Goal: Navigation & Orientation: Find specific page/section

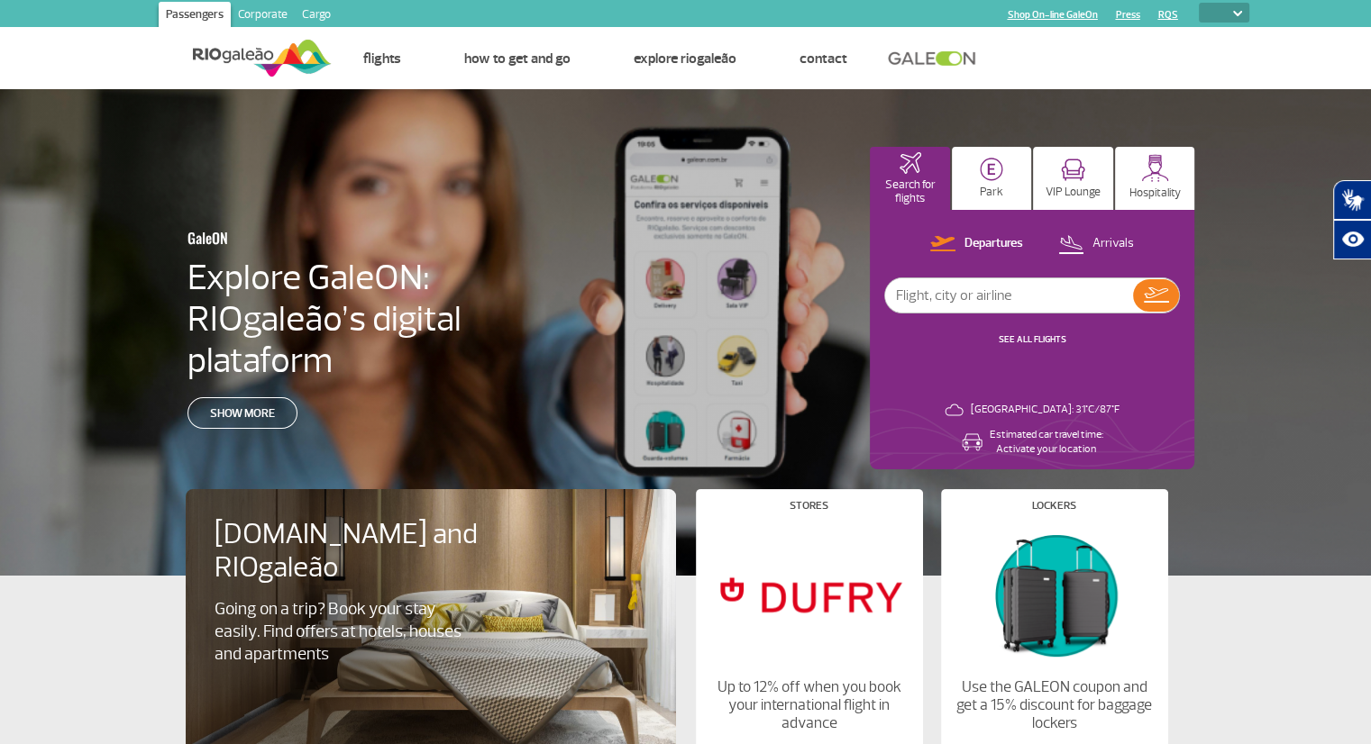
drag, startPoint x: 1305, startPoint y: 78, endPoint x: 1289, endPoint y: 73, distance: 17.1
click at [1303, 78] on header "Passengers Corporate Cargo Shop On-line GaleOn Press RQS PT ENG ESP Home Page C…" at bounding box center [685, 44] width 1371 height 89
click at [1032, 59] on ul "Home Page Contact us Frequently Asked Questions Ethics Hotline Lost and Found F…" at bounding box center [790, 58] width 917 height 61
click at [1236, 16] on select "PT ENG ESP" at bounding box center [1224, 13] width 50 height 20
select select "en"
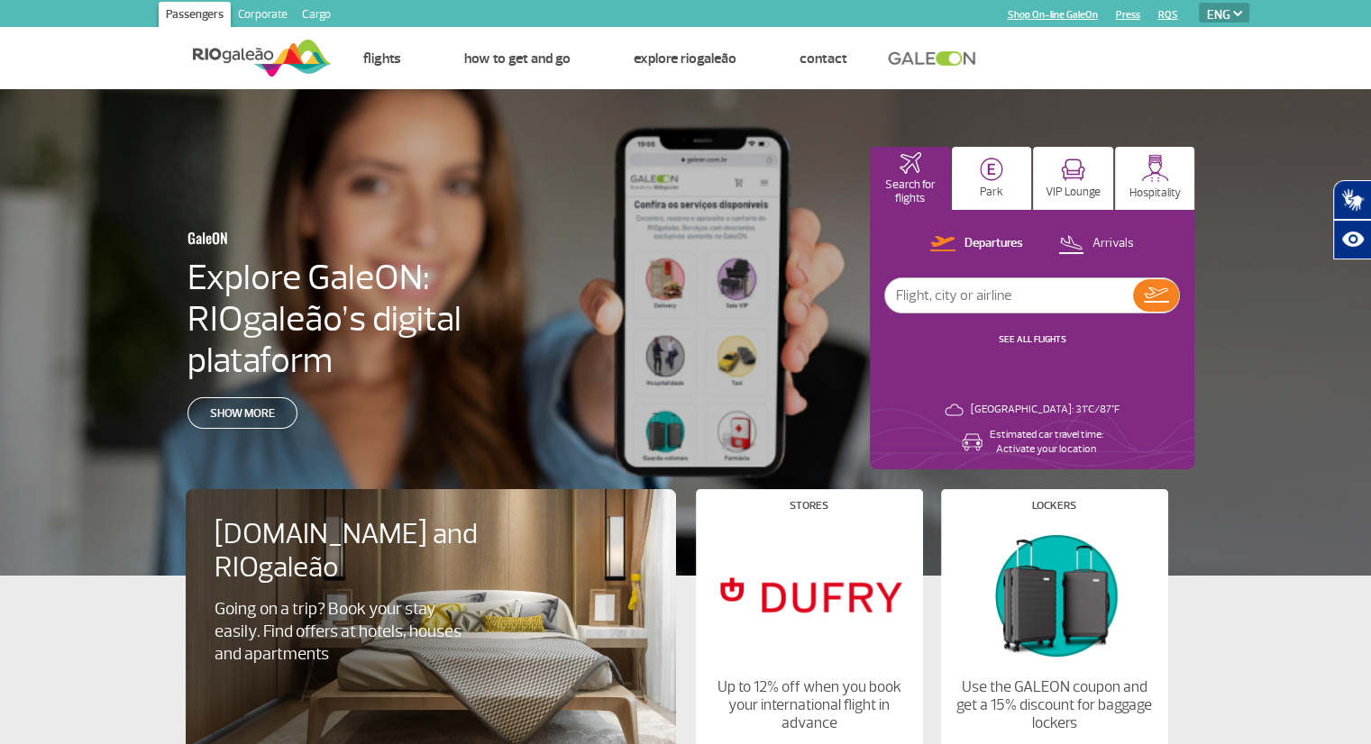
click at [1199, 3] on select "PT ENG ESP" at bounding box center [1224, 13] width 50 height 20
select select "en"
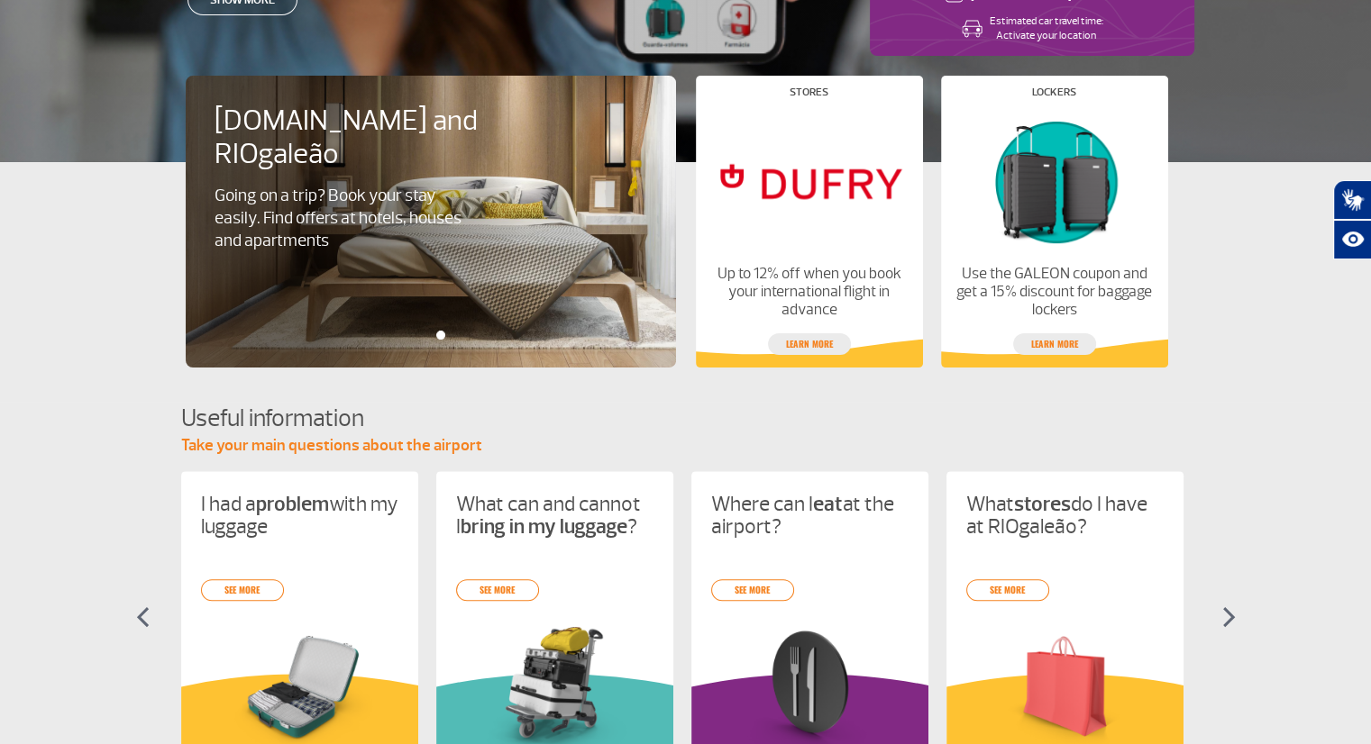
scroll to position [451, 0]
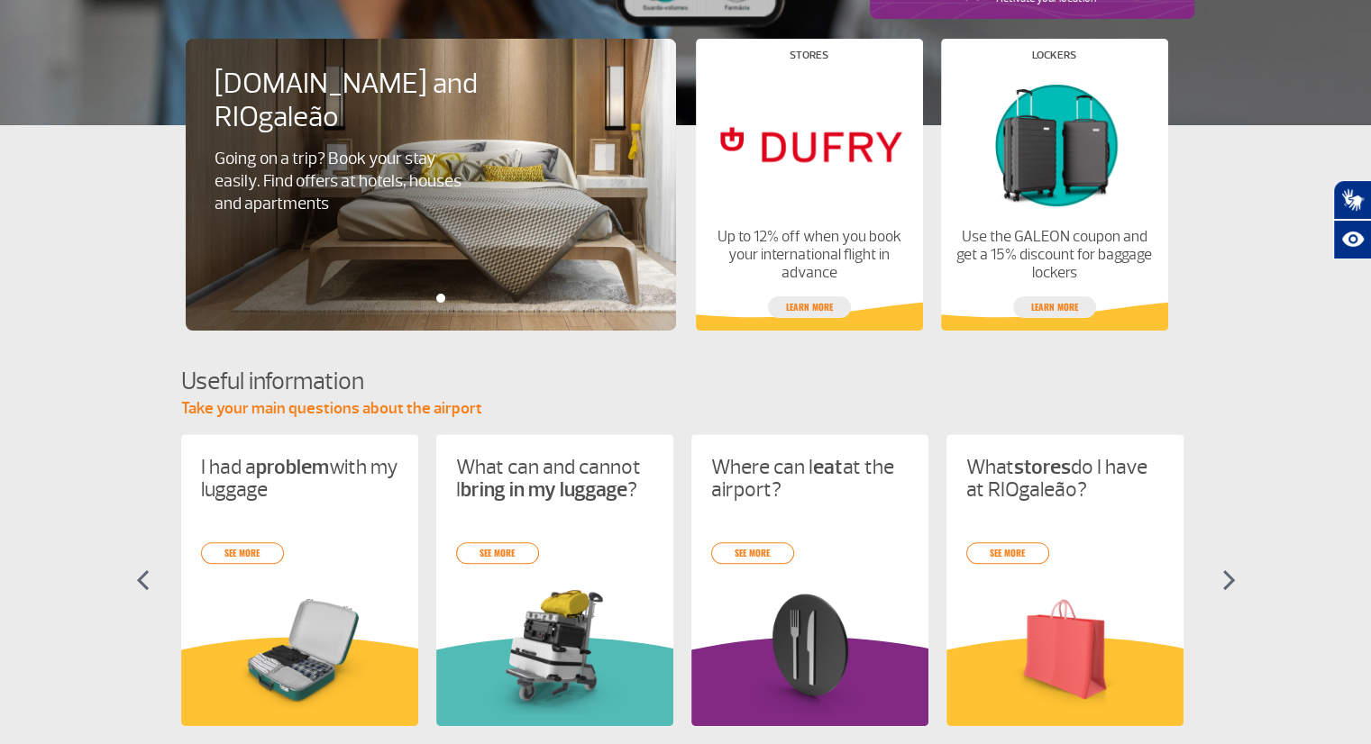
click at [58, 304] on app-card-alimentacao "[DOMAIN_NAME] and RIOgaleão Going on a trip? Book your stay easily. Find offers…" at bounding box center [685, 227] width 1371 height 205
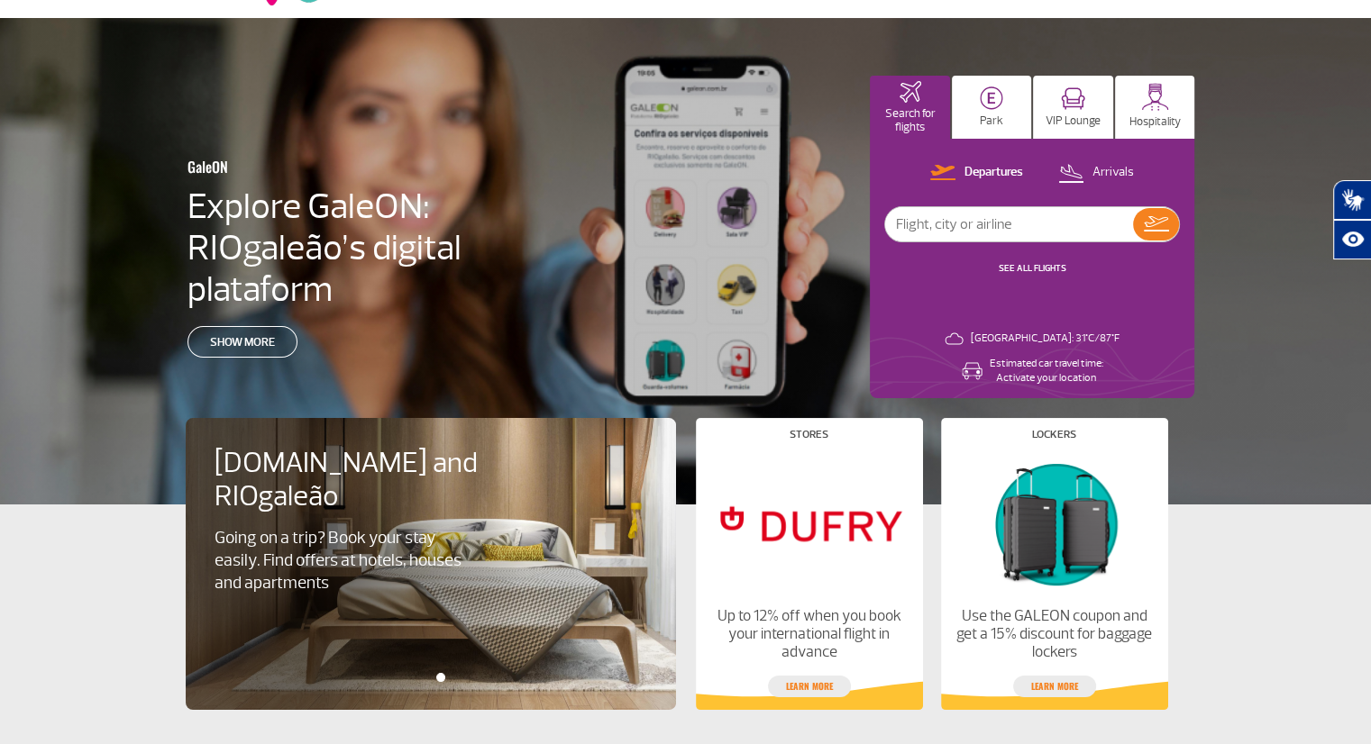
scroll to position [0, 0]
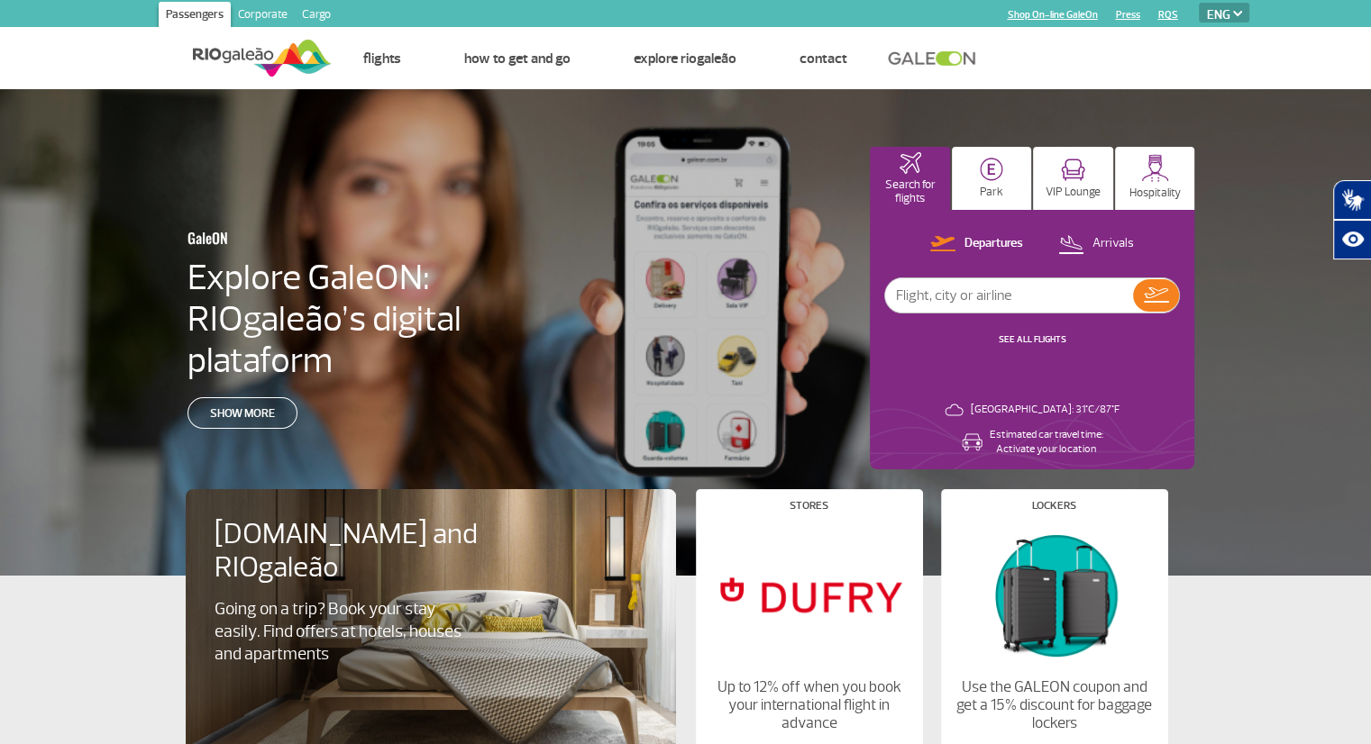
click at [1237, 11] on img at bounding box center [1237, 13] width 9 height 5
